Goal: Task Accomplishment & Management: Manage account settings

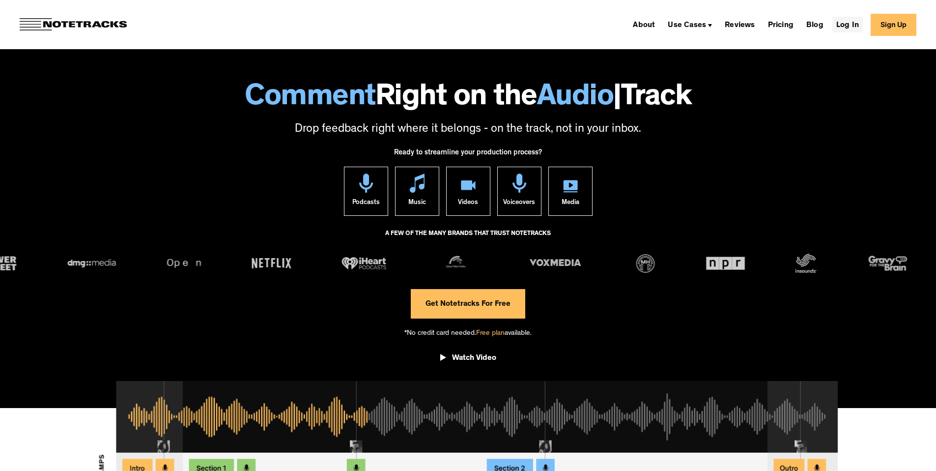
click at [863, 24] on link "Log In" at bounding box center [848, 25] width 30 height 16
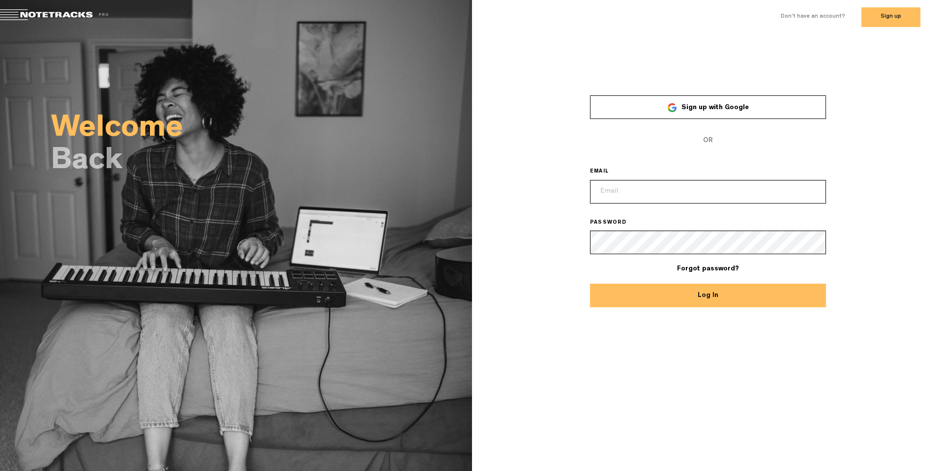
click at [590, 43] on div "× Sign up with Google OR EMAIL PASSWORD Forgot password? Log In" at bounding box center [708, 147] width 472 height 227
click at [639, 191] on input "email" at bounding box center [708, 192] width 236 height 24
click at [0, 8] on com-1password-button at bounding box center [0, 4] width 0 height 7
click at [635, 199] on input "email" at bounding box center [708, 192] width 236 height 24
click at [672, 193] on input "email" at bounding box center [708, 192] width 236 height 24
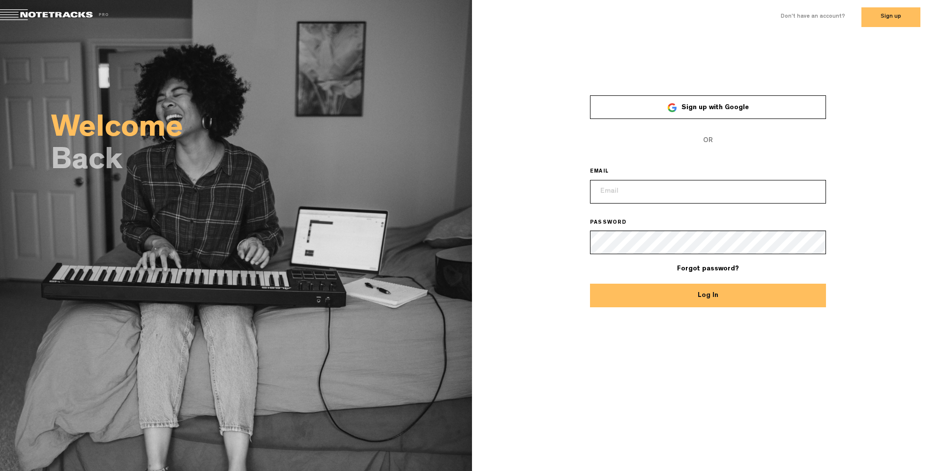
paste input "[PERSON_NAME][EMAIL_ADDRESS][DOMAIN_NAME]"
type input "[PERSON_NAME][EMAIL_ADDRESS][DOMAIN_NAME]"
click at [898, 148] on div "× Sign up with Google OR EMAIL [PERSON_NAME][EMAIL_ADDRESS][DOMAIN_NAME] PASSWO…" at bounding box center [708, 195] width 472 height 227
click at [874, 306] on div "× Sign up with Google OR EMAIL [PERSON_NAME][EMAIL_ADDRESS][DOMAIN_NAME] PASSWO…" at bounding box center [708, 195] width 472 height 227
click at [708, 292] on button "Log In" at bounding box center [708, 296] width 236 height 24
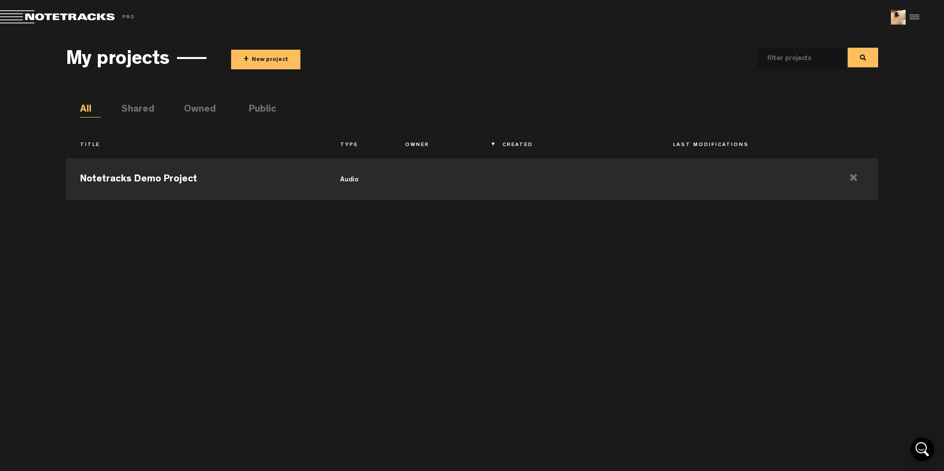
click at [441, 60] on span "+ New project" at bounding box center [362, 60] width 263 height 20
click at [133, 110] on li "Shared" at bounding box center [131, 110] width 21 height 15
click at [186, 113] on li "Owned" at bounding box center [194, 110] width 21 height 15
click at [137, 109] on li "Shared" at bounding box center [131, 110] width 21 height 15
click at [70, 109] on div "My projects + New project All Shared Owned Public Title Type Owner Created Last…" at bounding box center [472, 250] width 812 height 421
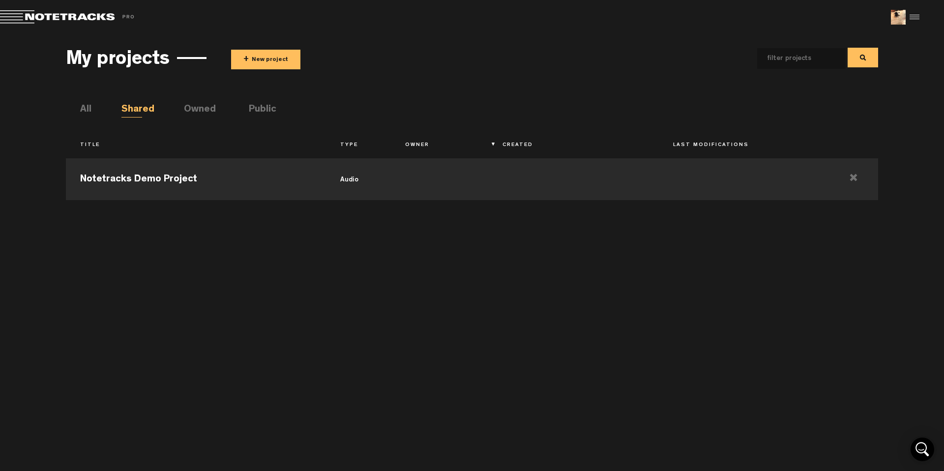
click at [81, 109] on li "All" at bounding box center [90, 110] width 21 height 15
click at [153, 109] on ul "All Shared Owned Public" at bounding box center [478, 110] width 797 height 15
click at [205, 108] on li "Owned" at bounding box center [194, 110] width 21 height 15
click at [252, 105] on li "Public" at bounding box center [259, 110] width 21 height 15
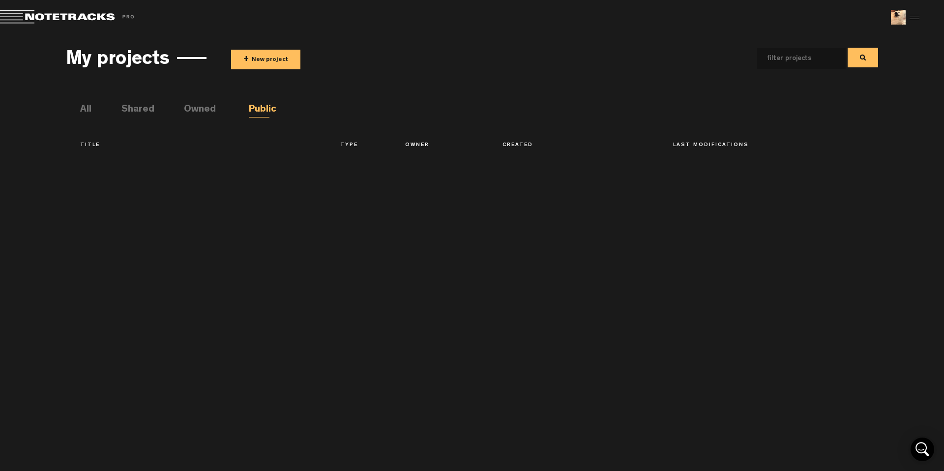
click at [205, 106] on li "Owned" at bounding box center [194, 110] width 21 height 15
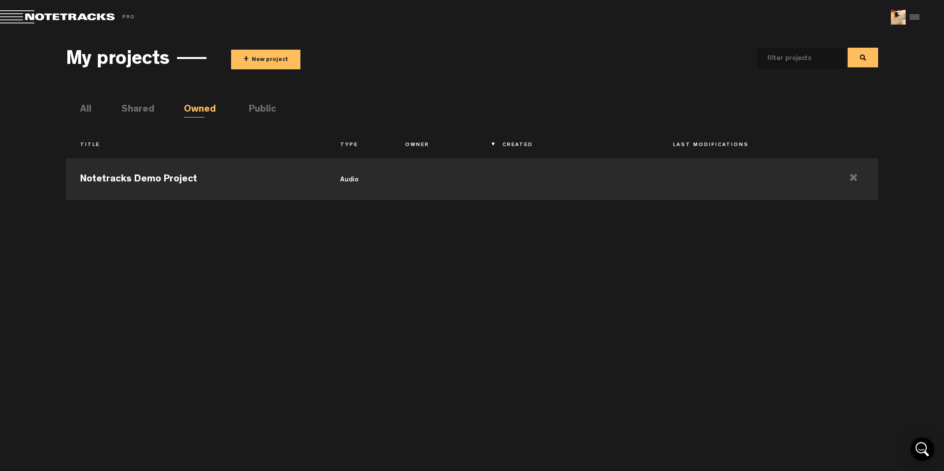
click at [562, 81] on div "My projects + New project All Shared Owned Public Title Type Owner Created Last…" at bounding box center [472, 250] width 812 height 421
drag, startPoint x: 564, startPoint y: 66, endPoint x: 548, endPoint y: 72, distance: 17.1
click at [563, 67] on span at bounding box center [686, 58] width 384 height 22
click at [432, 66] on span "+ New project" at bounding box center [362, 60] width 263 height 20
click at [140, 108] on li "Shared" at bounding box center [131, 110] width 21 height 15
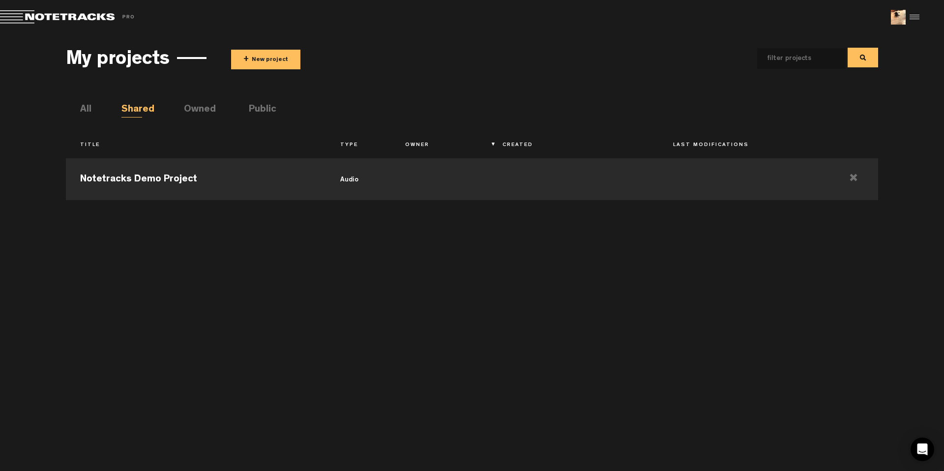
click at [205, 109] on li "Owned" at bounding box center [194, 110] width 21 height 15
click at [142, 111] on li "Shared" at bounding box center [131, 110] width 21 height 15
click at [439, 44] on div "My projects + New project" at bounding box center [472, 58] width 812 height 36
click at [132, 108] on li "Shared" at bounding box center [131, 110] width 21 height 15
click at [555, 75] on div "My projects + New project" at bounding box center [472, 58] width 812 height 36
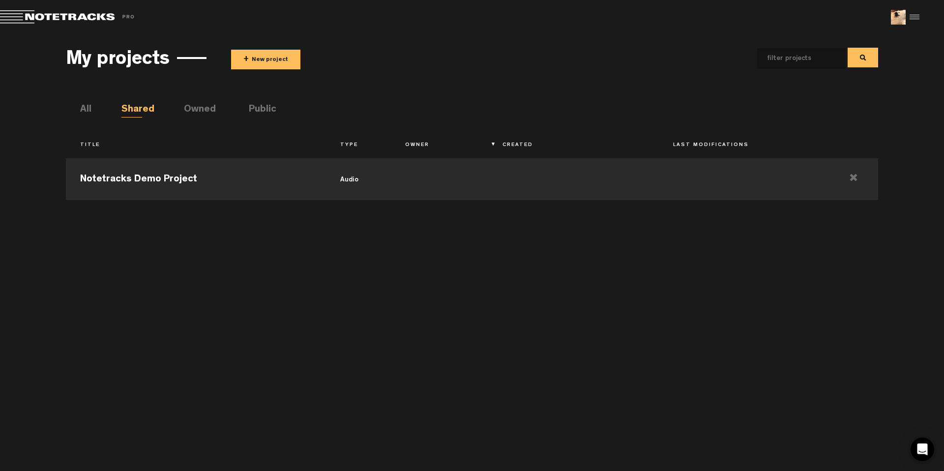
click at [552, 76] on div "My projects + New project" at bounding box center [472, 58] width 812 height 36
